Goal: Task Accomplishment & Management: Use online tool/utility

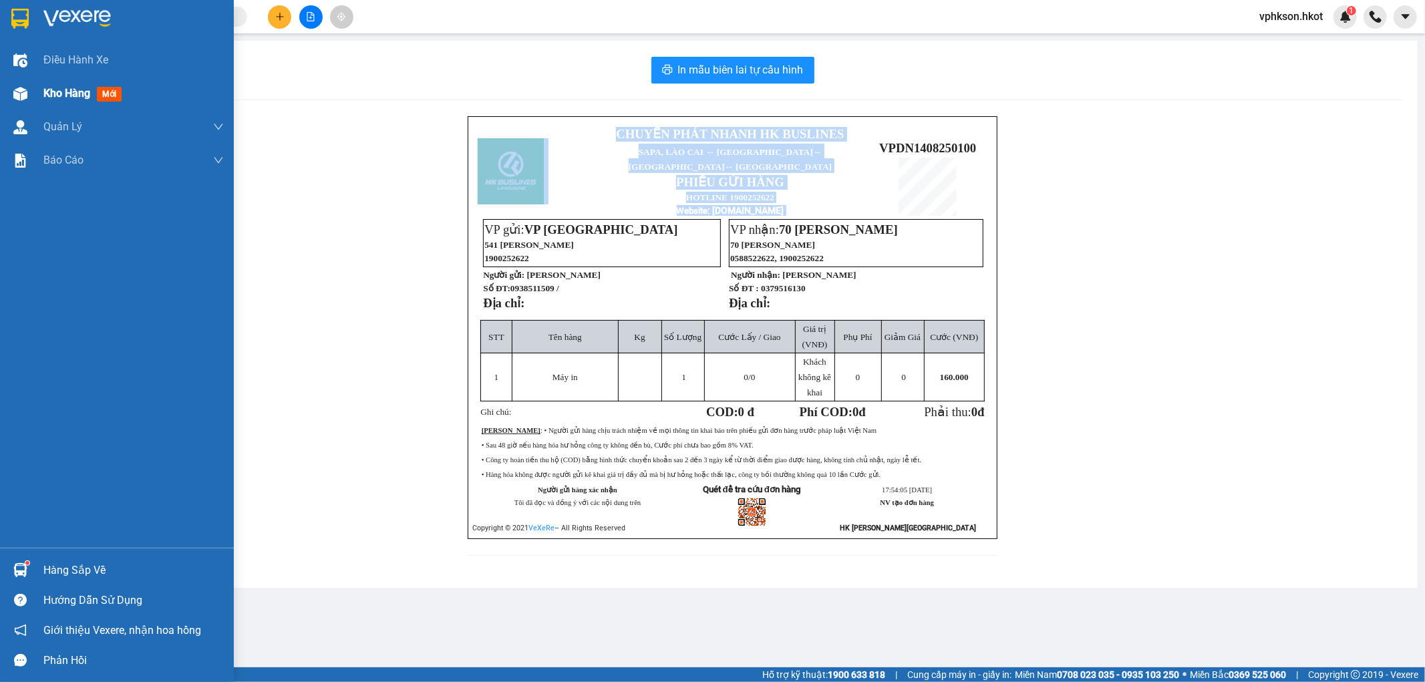
click at [75, 89] on span "Kho hàng" at bounding box center [66, 93] width 47 height 13
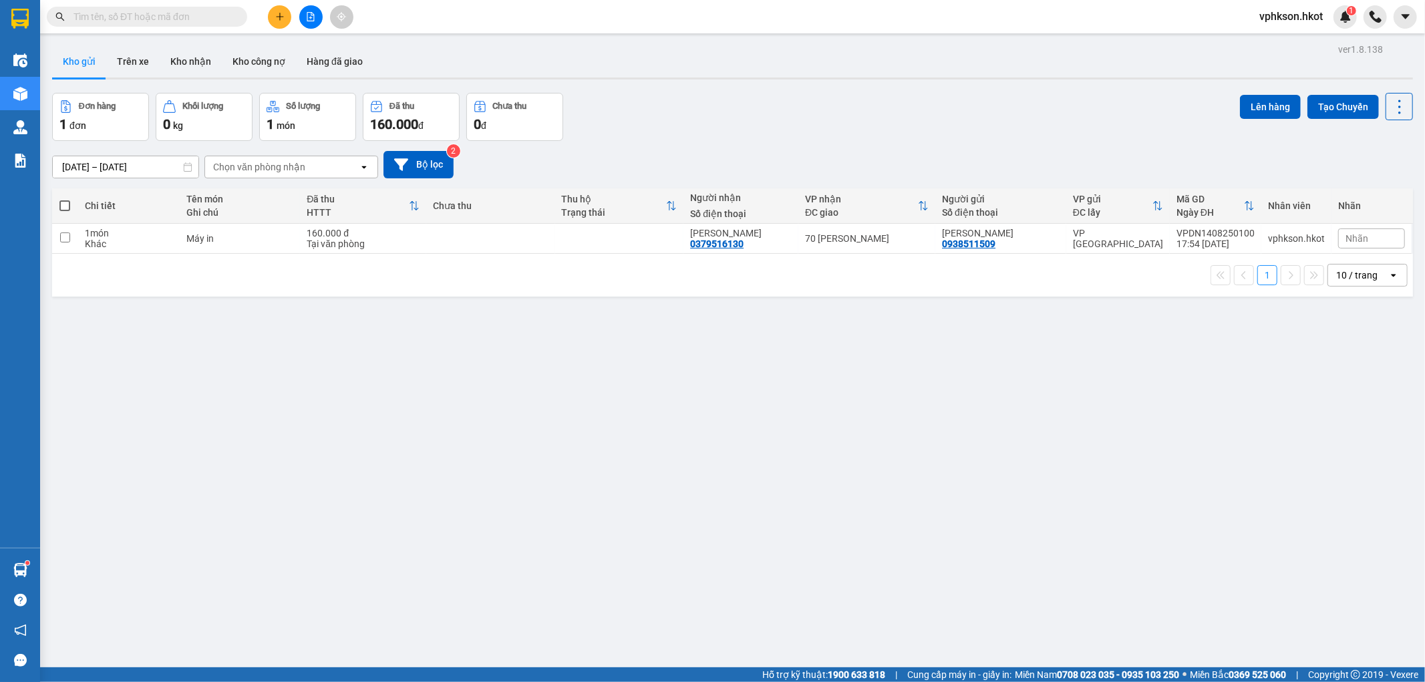
click at [100, 110] on div "Đơn hàng" at bounding box center [97, 106] width 37 height 9
click at [65, 238] on input "checkbox" at bounding box center [65, 237] width 10 height 10
checkbox input "true"
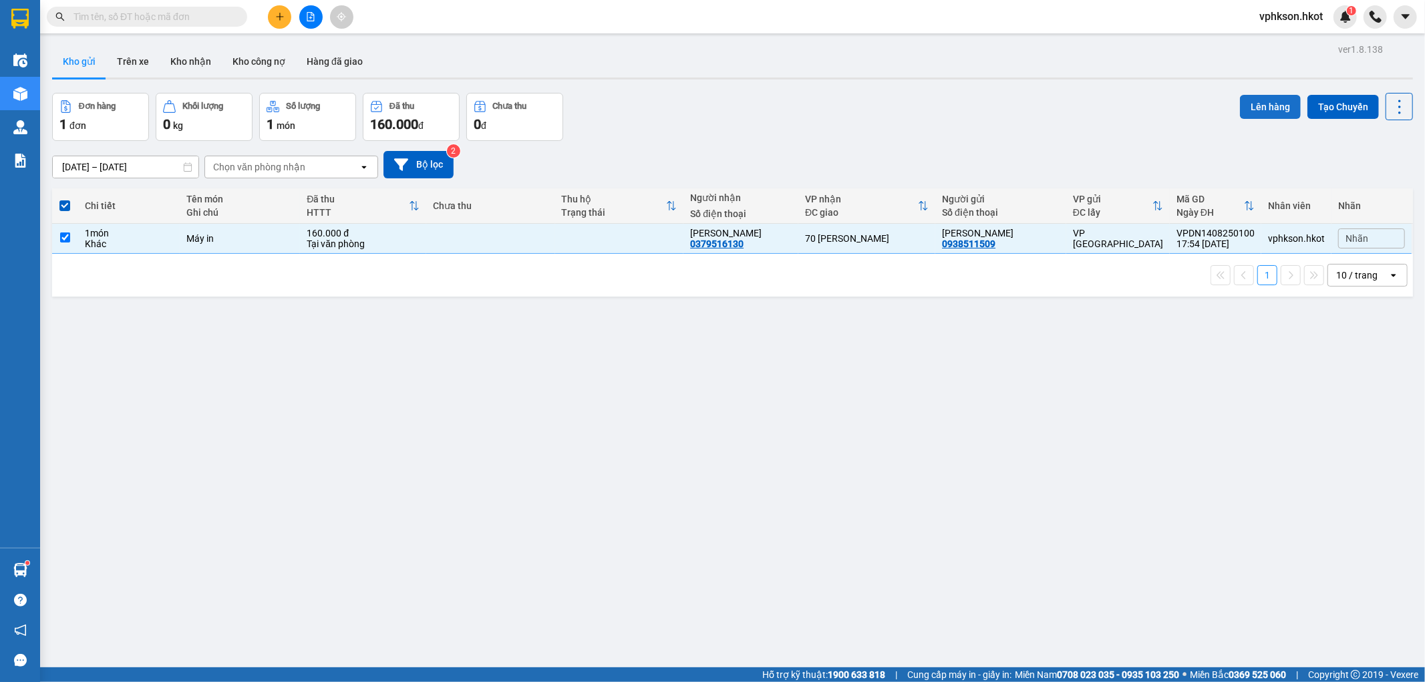
click at [1258, 106] on button "Lên hàng" at bounding box center [1270, 107] width 61 height 24
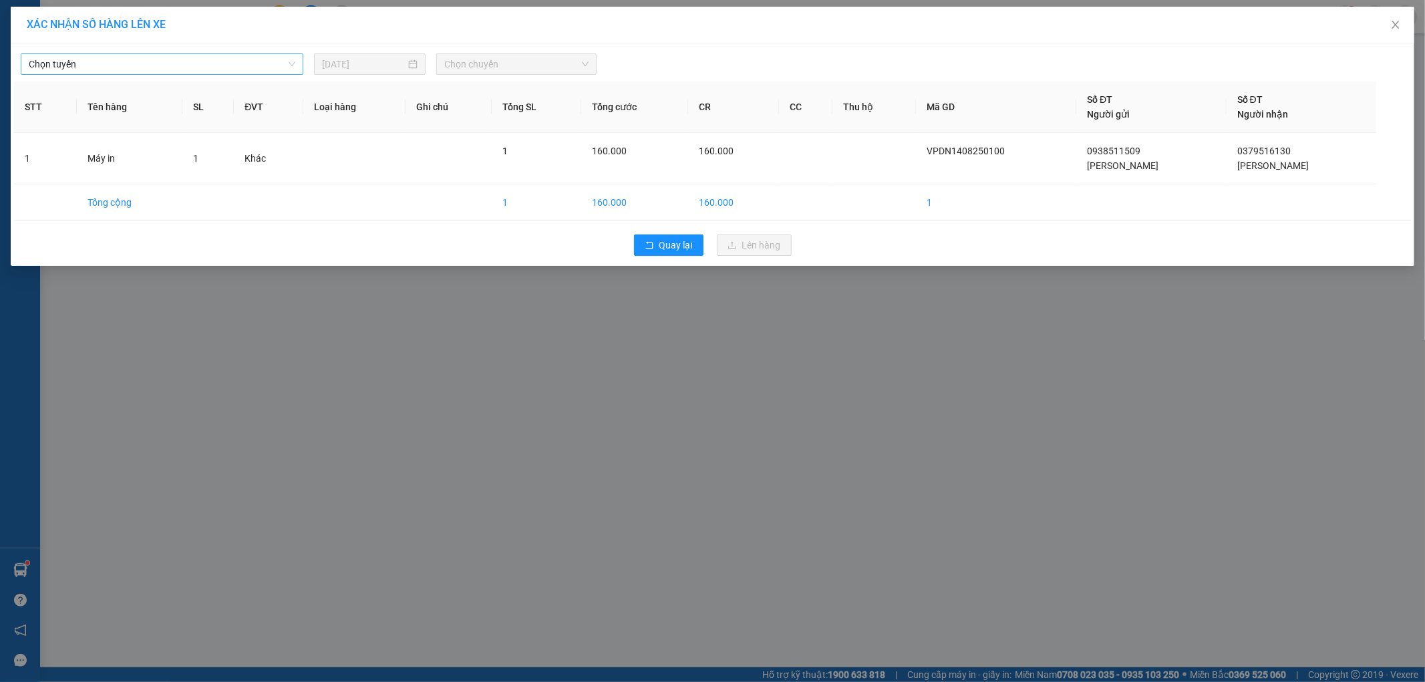
click at [170, 69] on span "Chọn tuyến" at bounding box center [162, 64] width 267 height 20
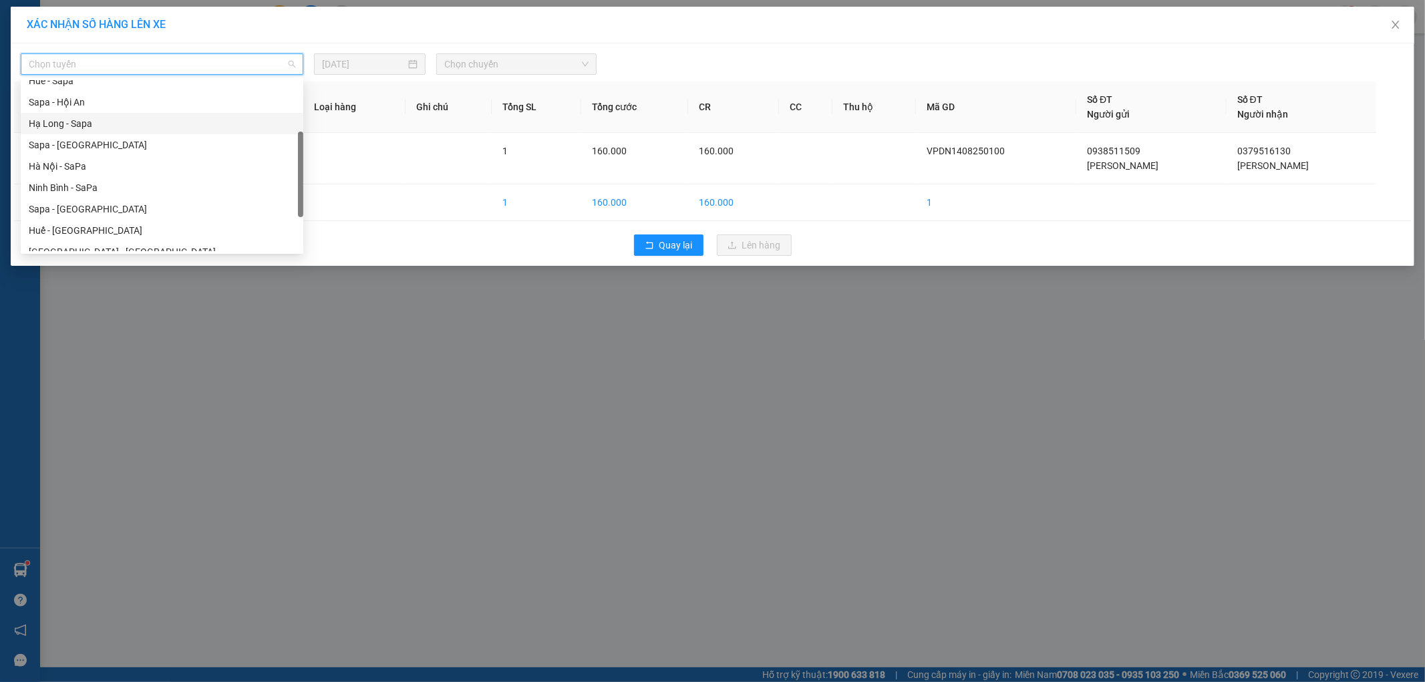
scroll to position [123, 0]
click at [123, 247] on div "Hội An - [GEOGRAPHIC_DATA]" at bounding box center [162, 245] width 267 height 15
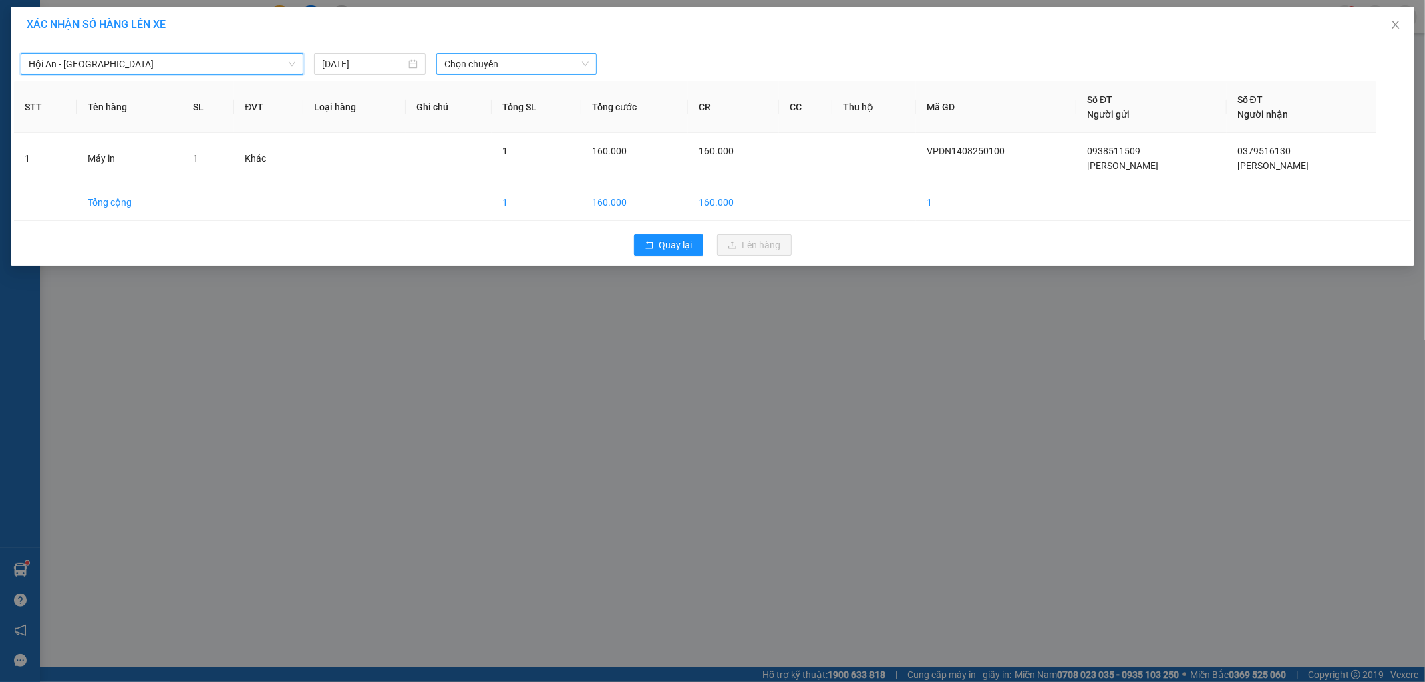
click at [494, 69] on span "Chọn chuyến" at bounding box center [516, 64] width 144 height 20
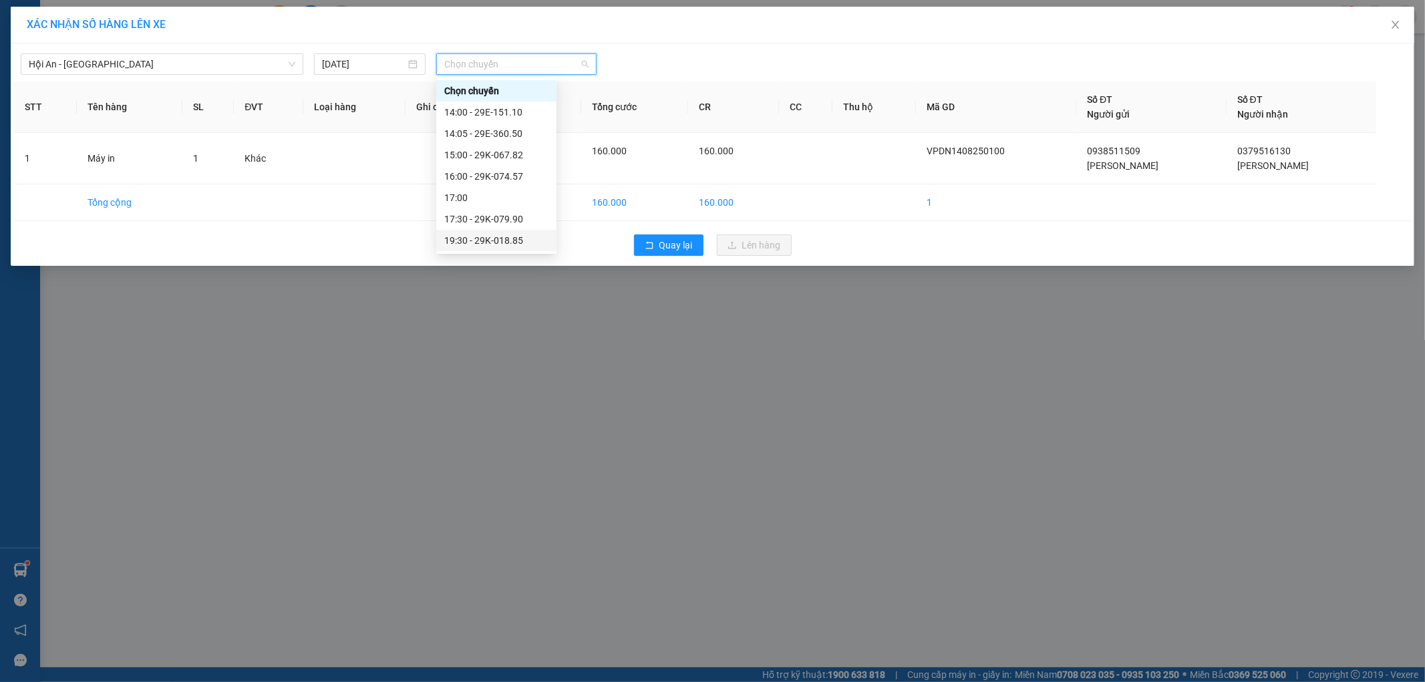
click at [512, 243] on div "19:30 - 29K-018.85" at bounding box center [496, 240] width 104 height 15
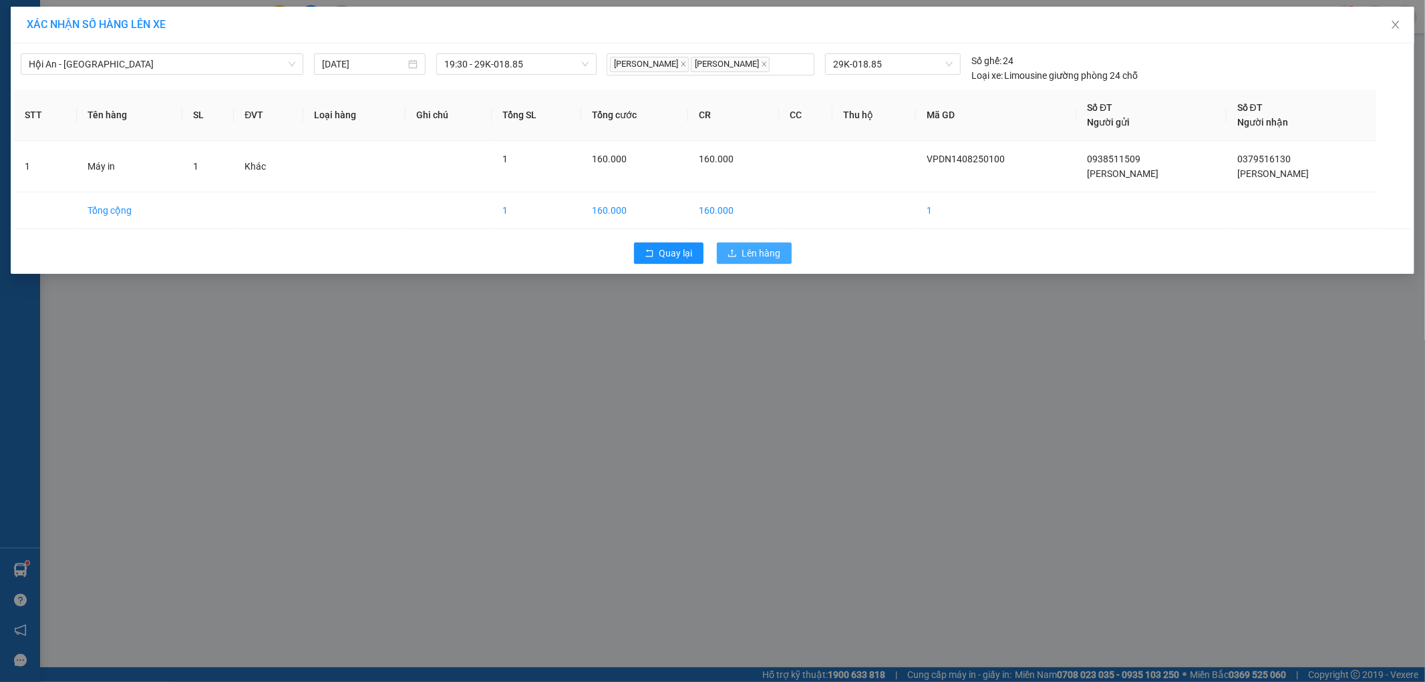
click at [772, 255] on span "Lên hàng" at bounding box center [761, 253] width 39 height 15
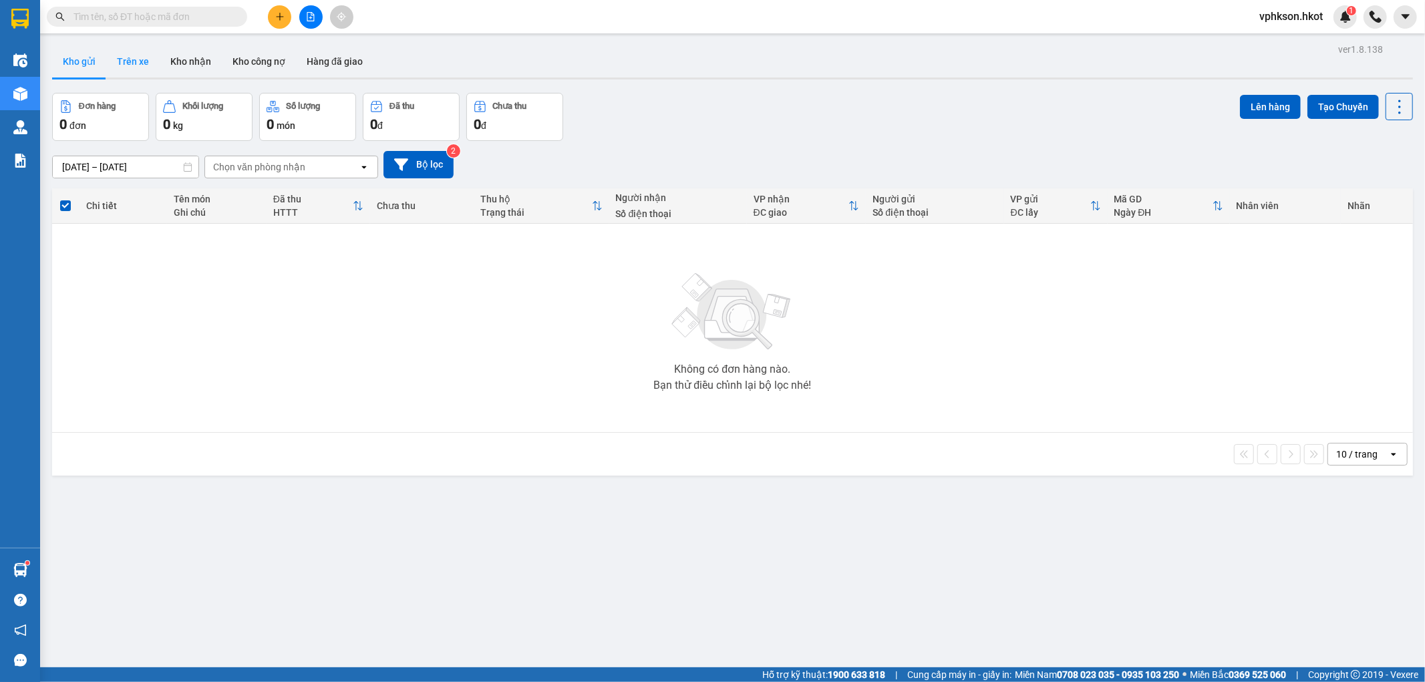
click at [137, 63] on button "Trên xe" at bounding box center [132, 61] width 53 height 32
